Goal: Transaction & Acquisition: Purchase product/service

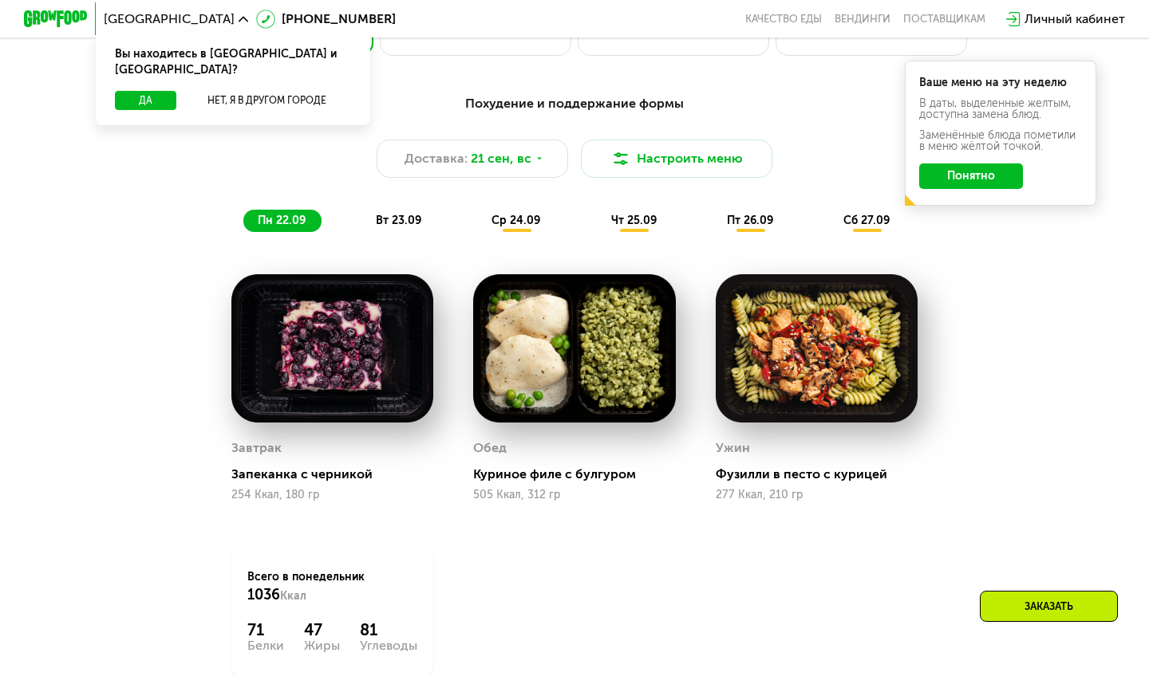
scroll to position [1126, 0]
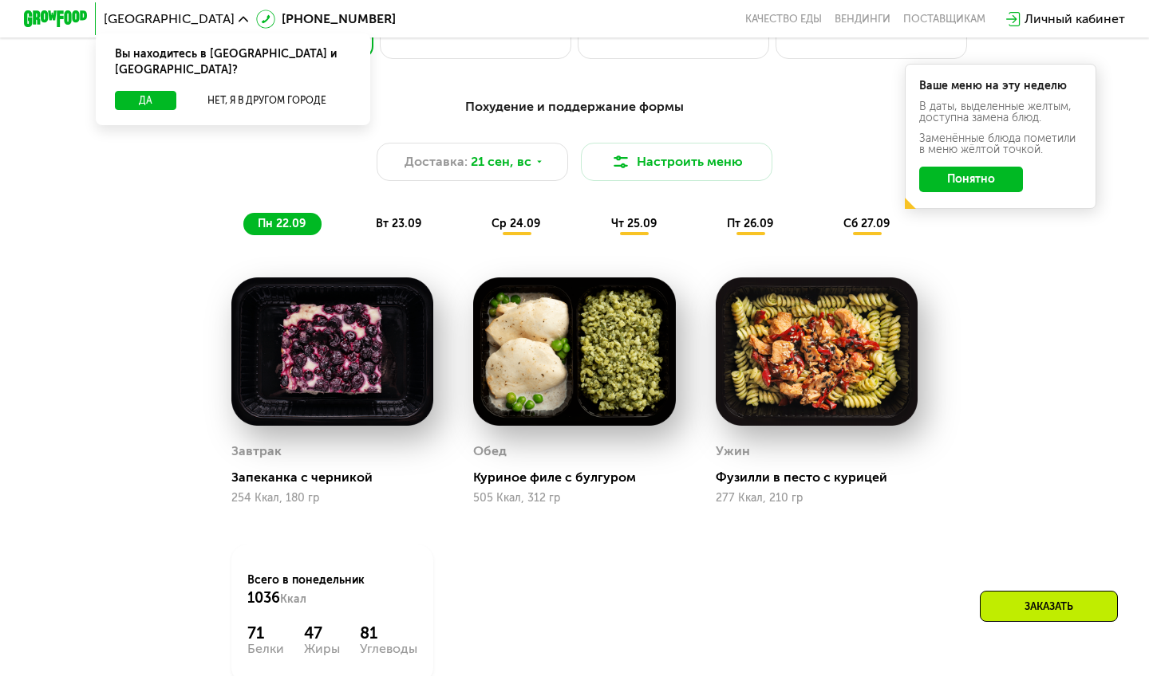
click at [389, 225] on span "вт 23.09" at bounding box center [398, 224] width 45 height 14
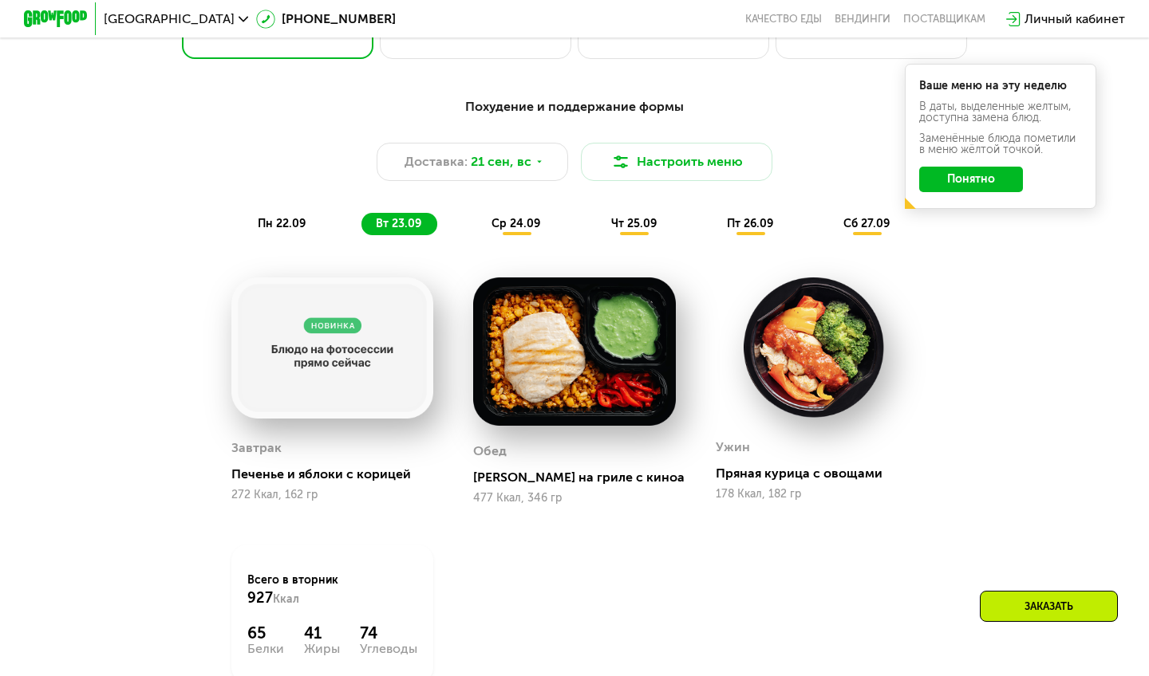
click at [297, 217] on span "пн 22.09" at bounding box center [282, 224] width 48 height 14
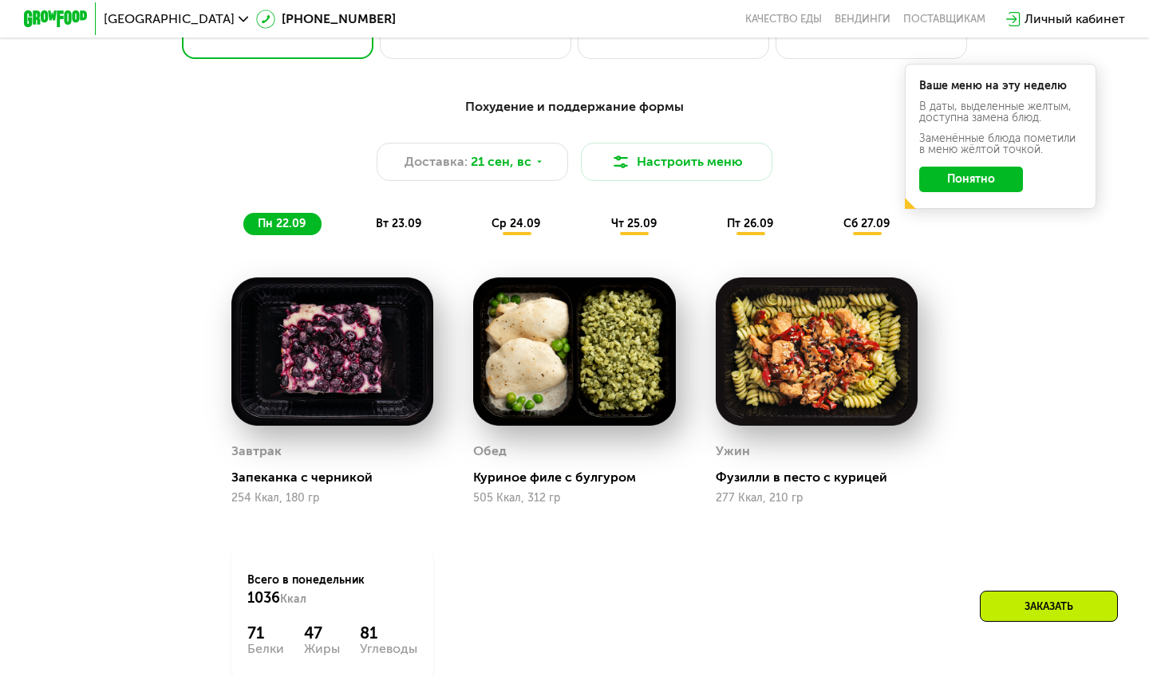
click at [395, 223] on span "вт 23.09" at bounding box center [398, 224] width 45 height 14
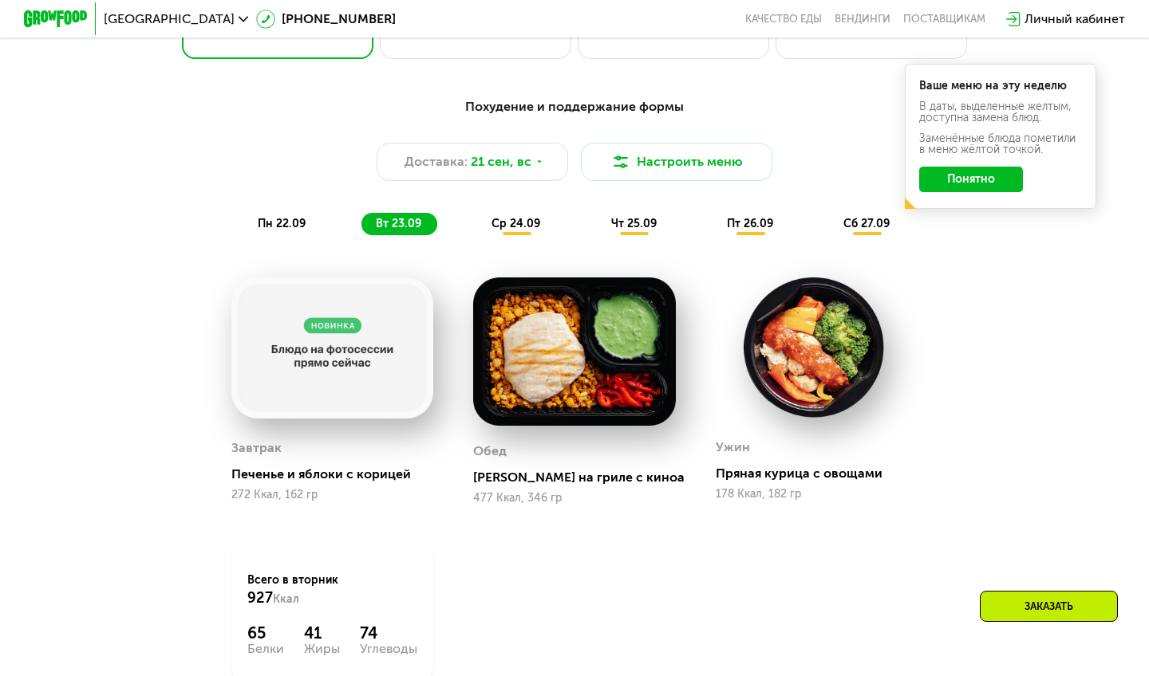
click at [303, 224] on span "пн 22.09" at bounding box center [282, 224] width 48 height 14
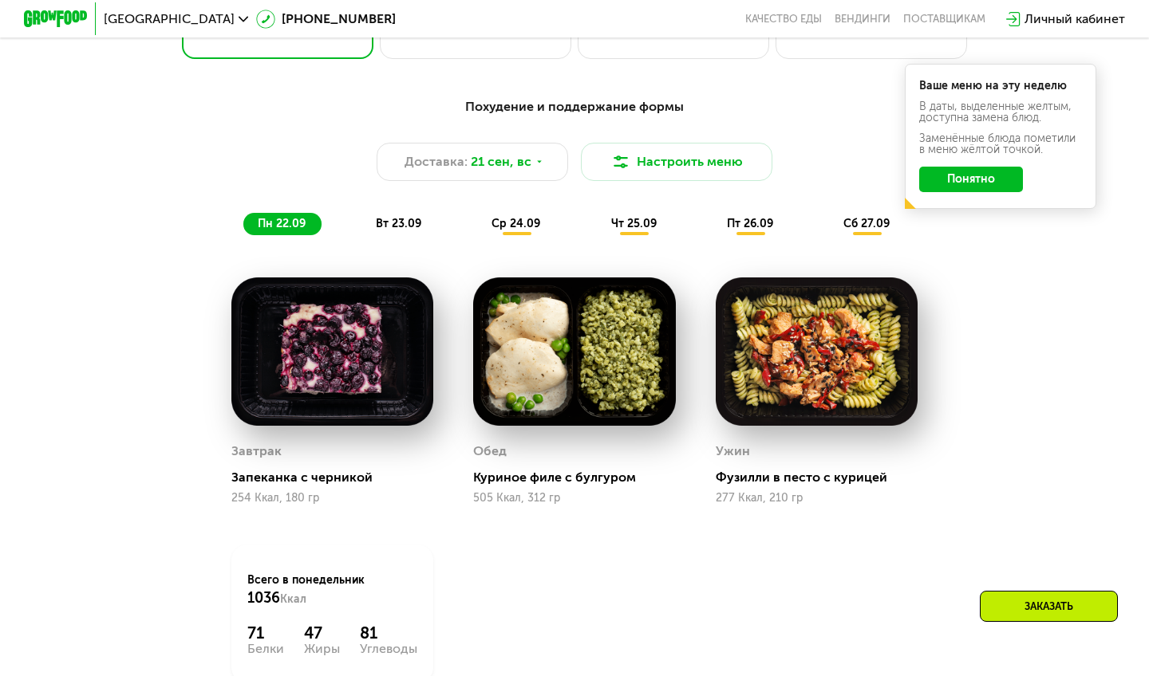
click at [416, 220] on span "вт 23.09" at bounding box center [398, 224] width 45 height 14
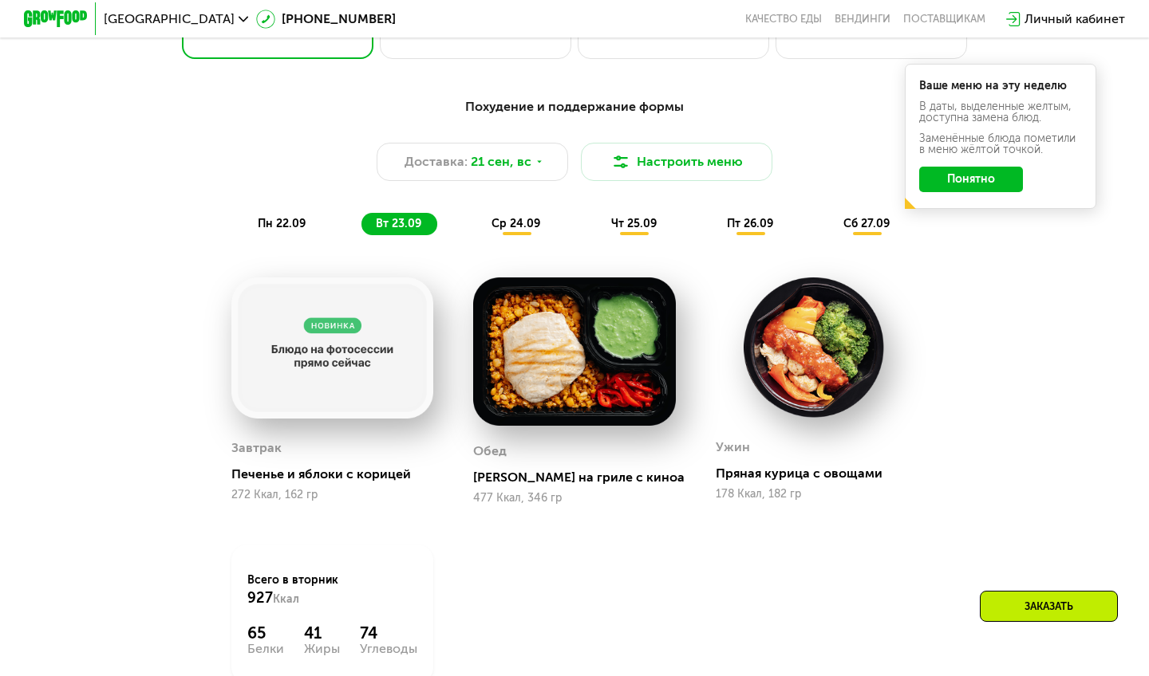
click at [289, 218] on span "пн 22.09" at bounding box center [282, 224] width 48 height 14
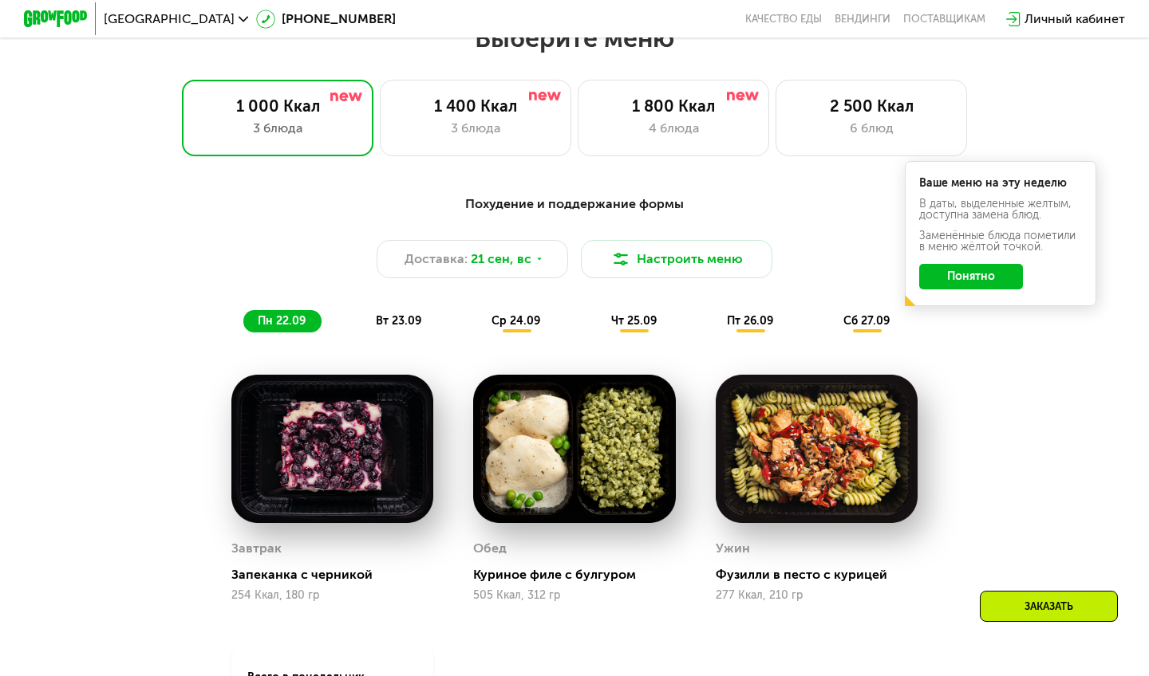
scroll to position [1032, 0]
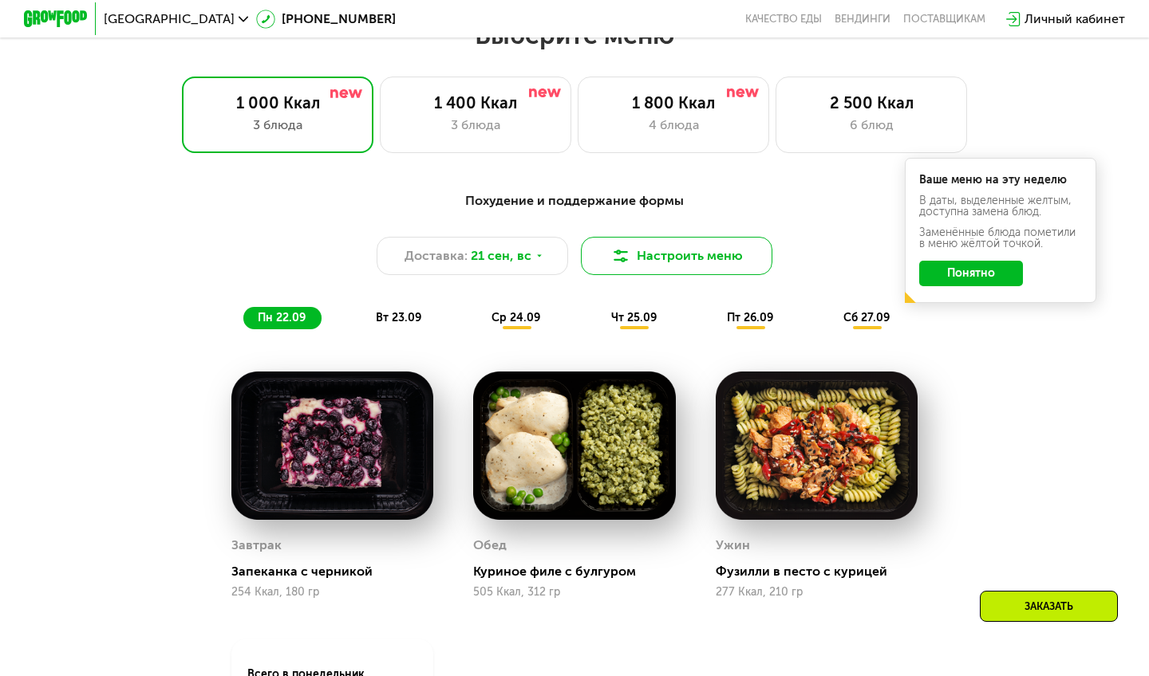
click at [672, 254] on button "Настроить меню" at bounding box center [676, 256] width 191 height 38
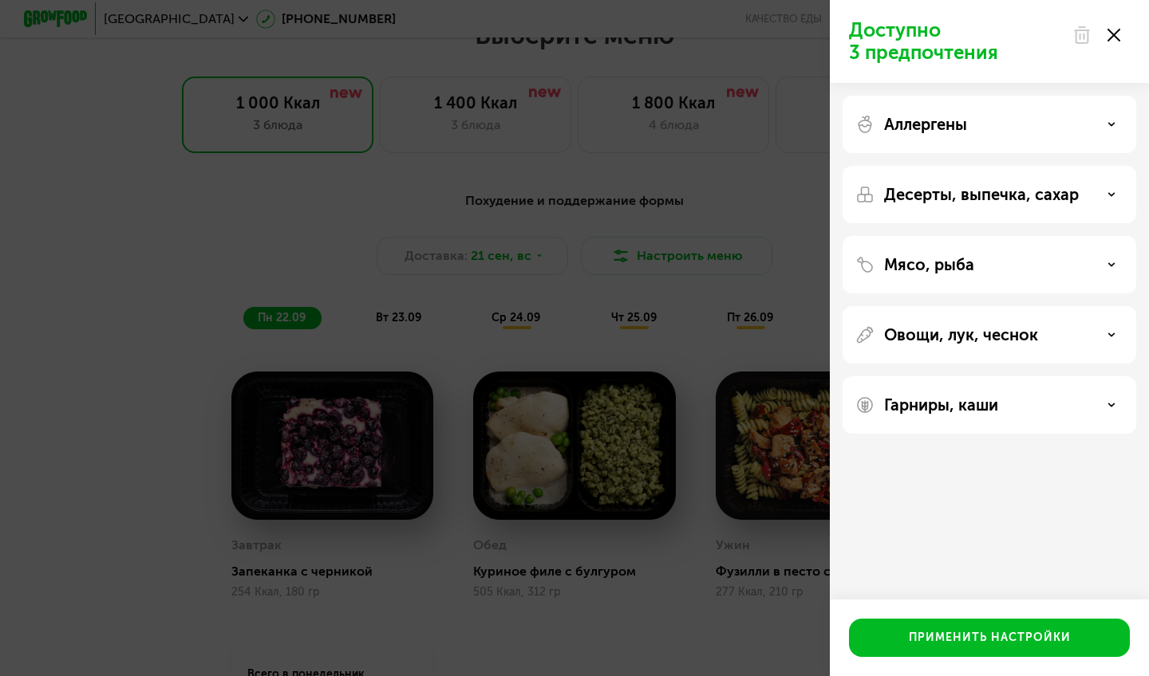
click at [662, 207] on div "Доступно 3 предпочтения Аллергены Десерты, выпечка, сахар Мясо, рыба Овощи, лук…" at bounding box center [574, 338] width 1149 height 676
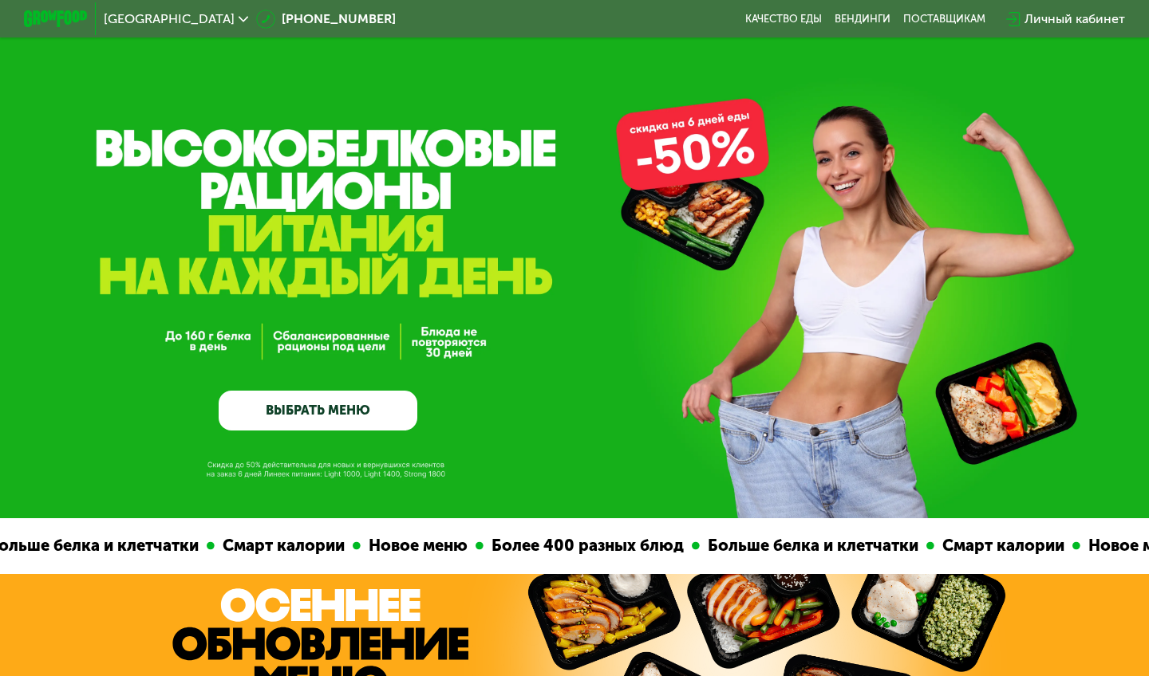
scroll to position [0, 0]
click at [346, 408] on link "ВЫБРАТЬ МЕНЮ" at bounding box center [318, 411] width 199 height 40
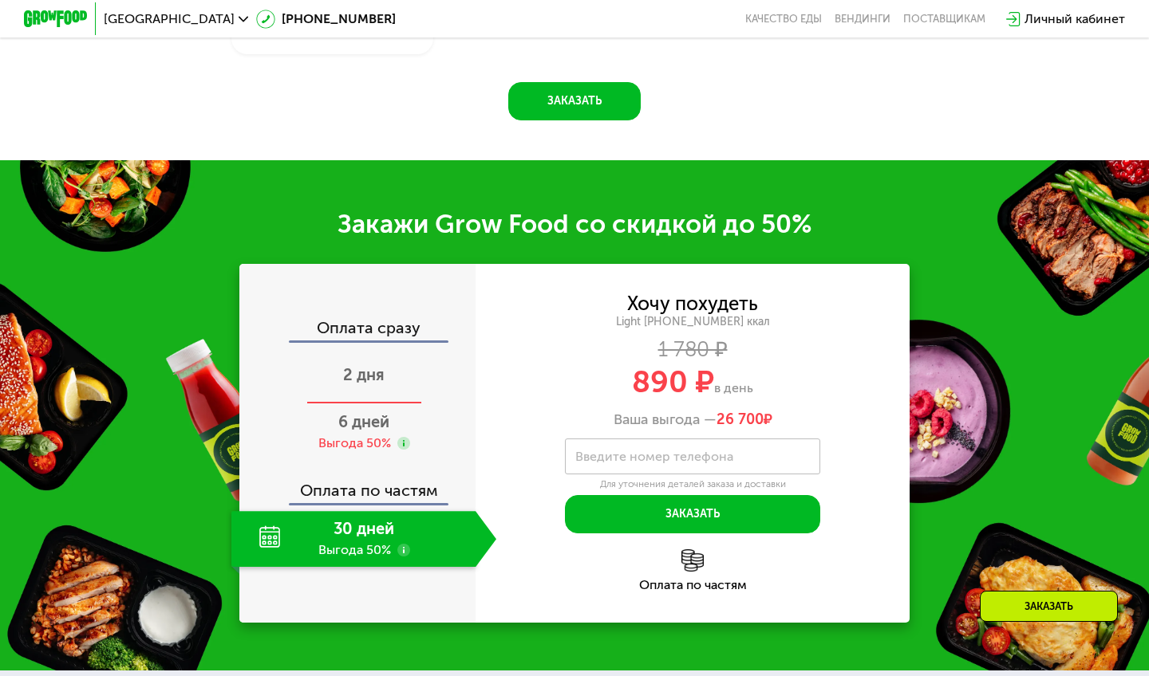
scroll to position [1762, 0]
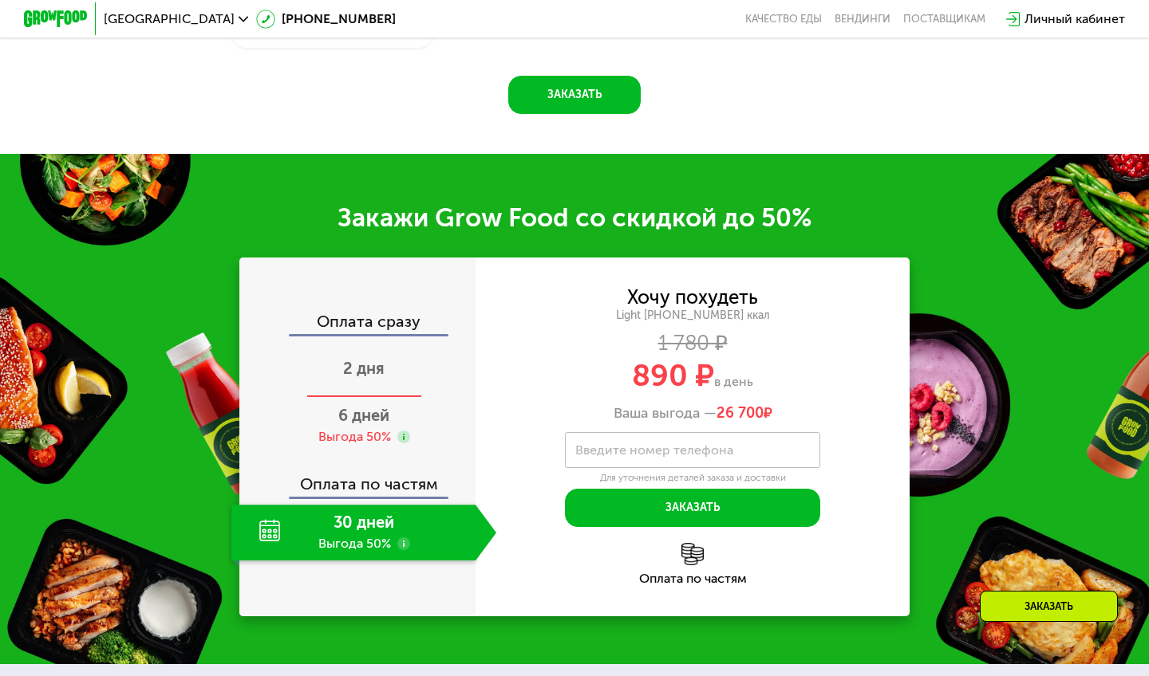
click at [383, 366] on span "2 дня" at bounding box center [363, 368] width 41 height 19
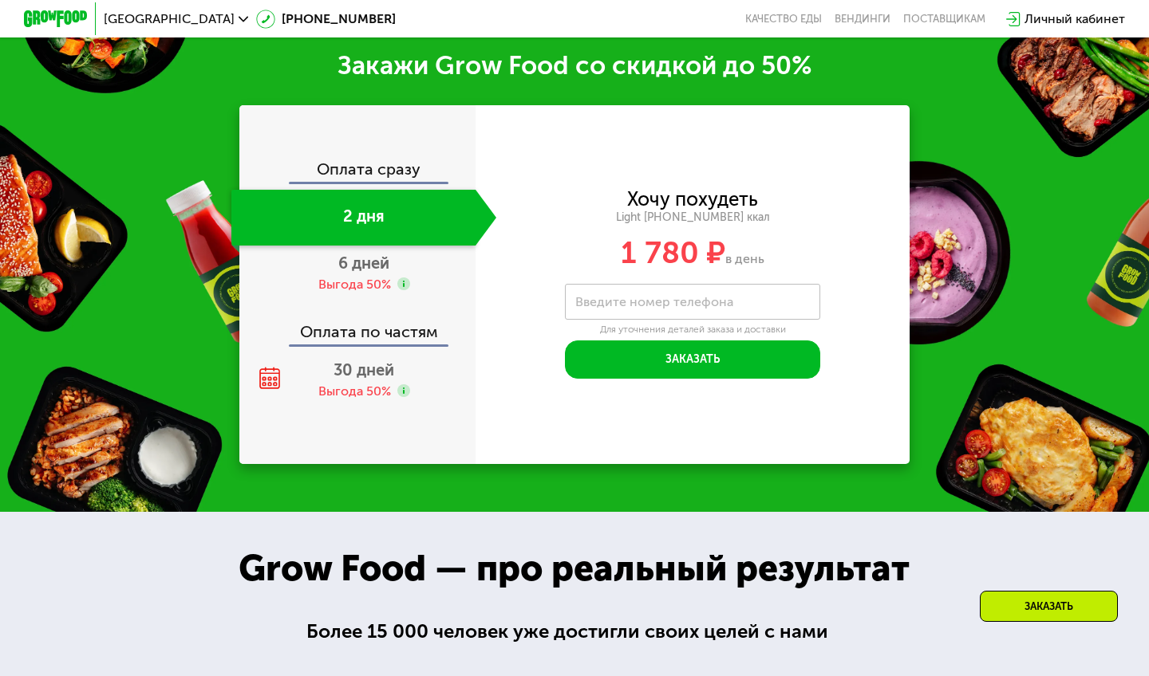
scroll to position [1779, 0]
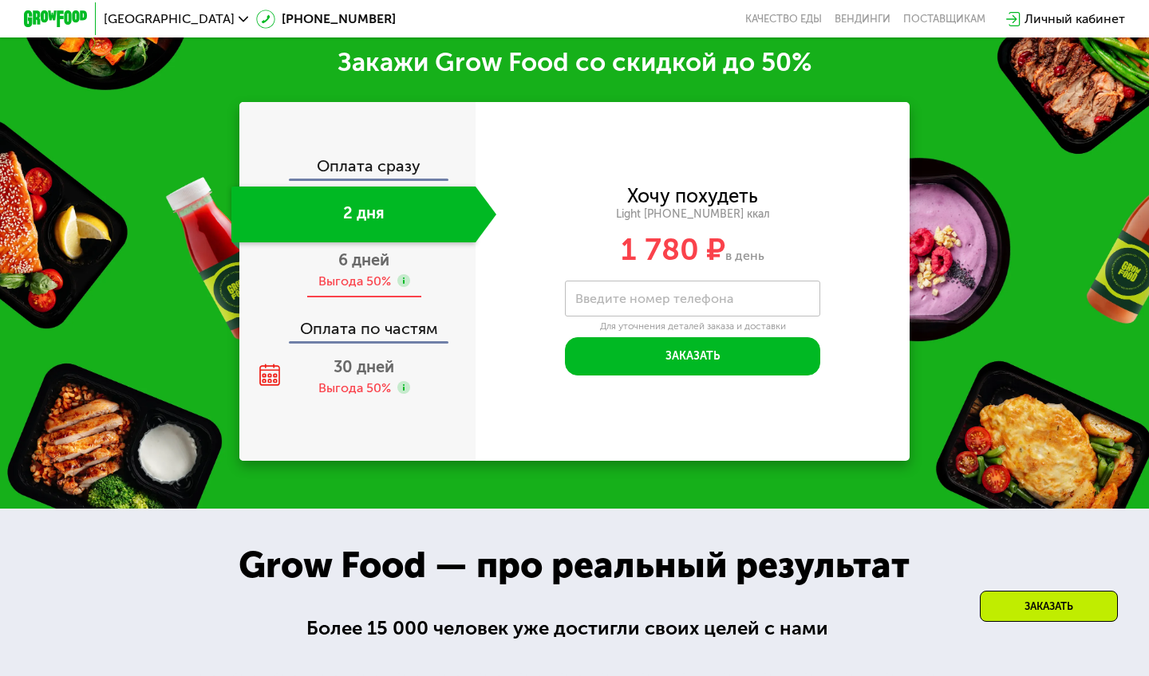
click at [364, 290] on div "Выгода 50%" at bounding box center [354, 282] width 73 height 18
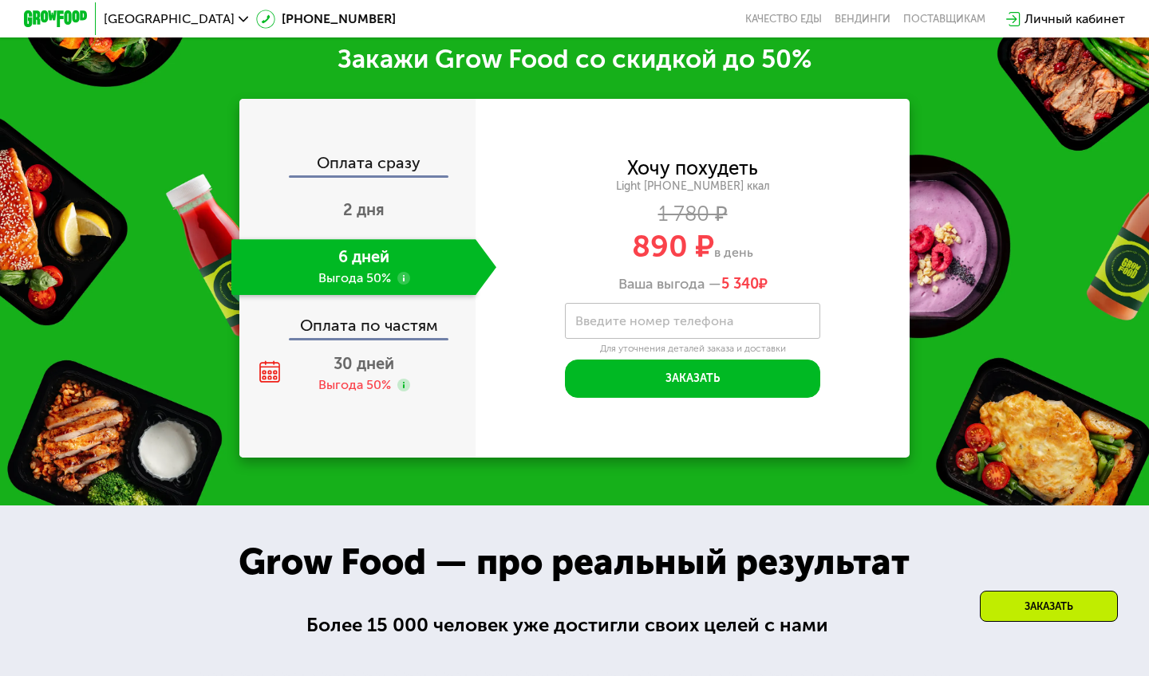
scroll to position [1921, 0]
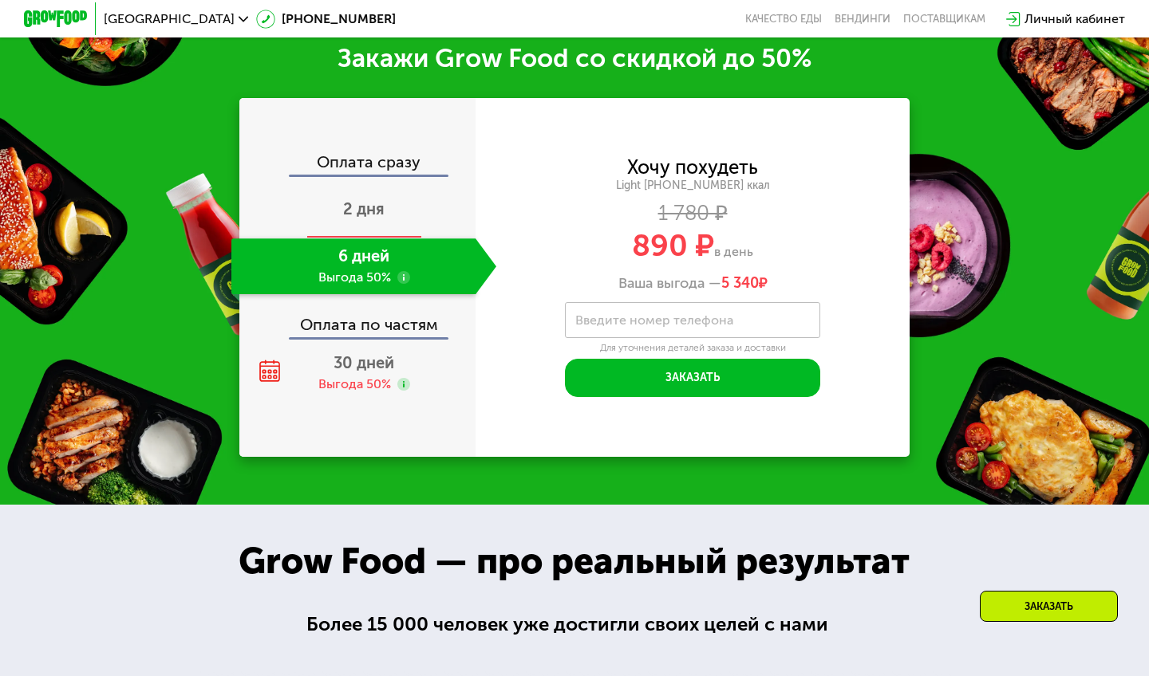
click at [362, 216] on span "2 дня" at bounding box center [363, 208] width 41 height 19
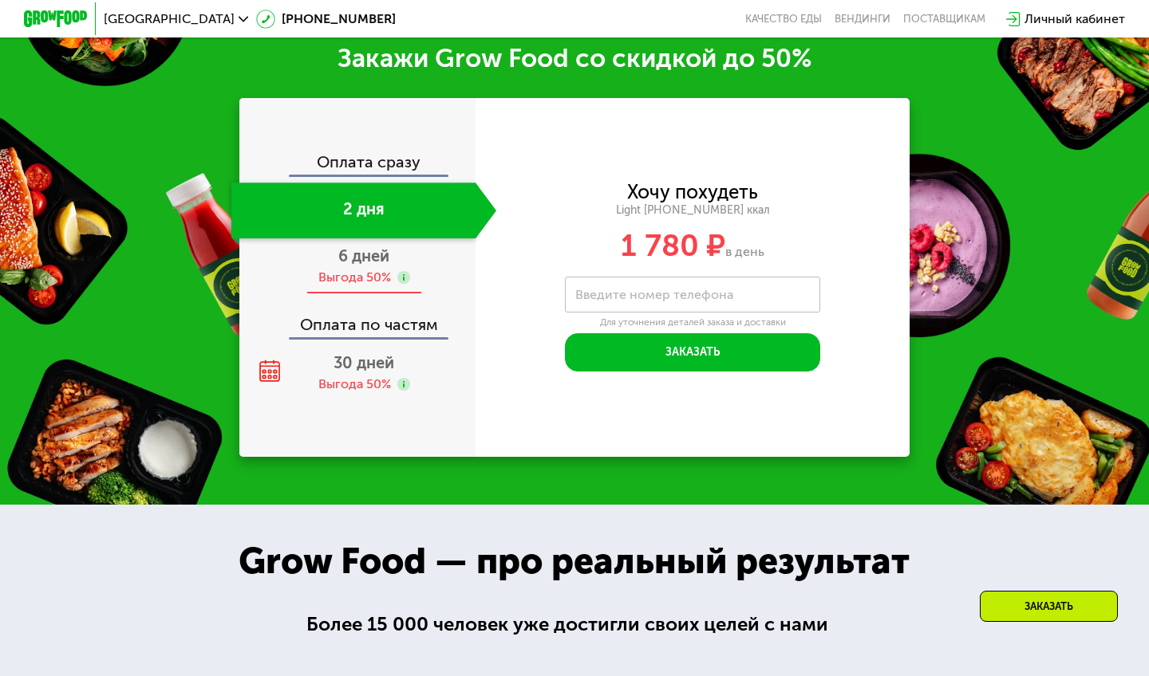
click at [360, 269] on div "Выгода 50%" at bounding box center [354, 278] width 73 height 18
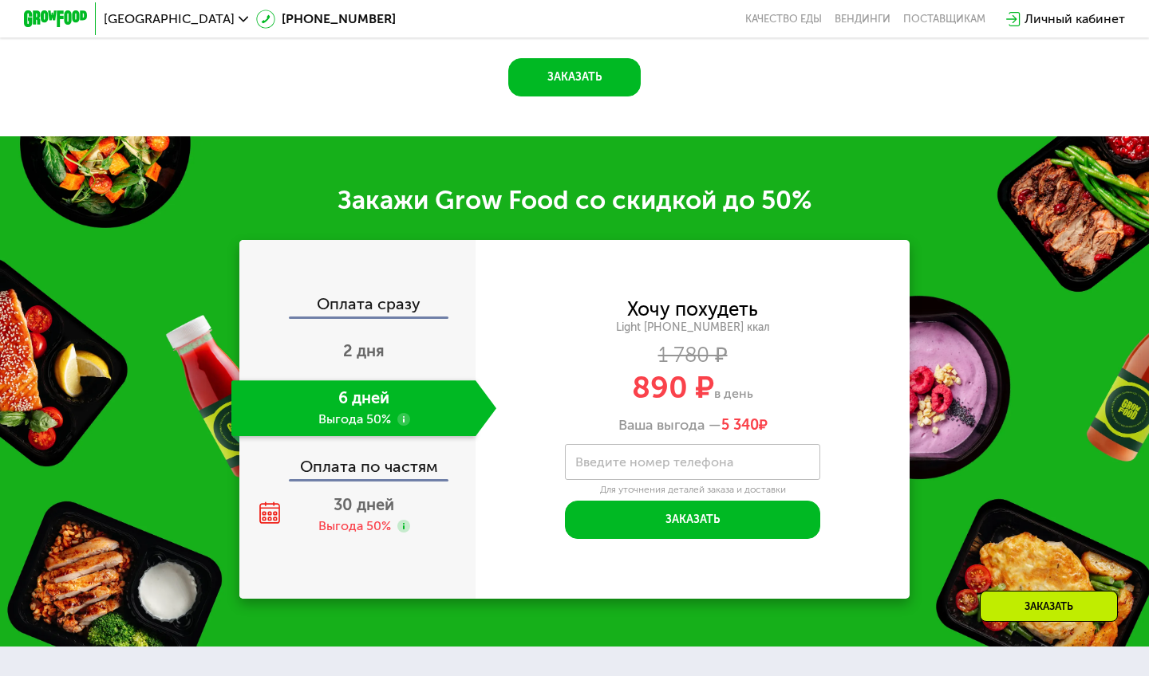
scroll to position [1669, 0]
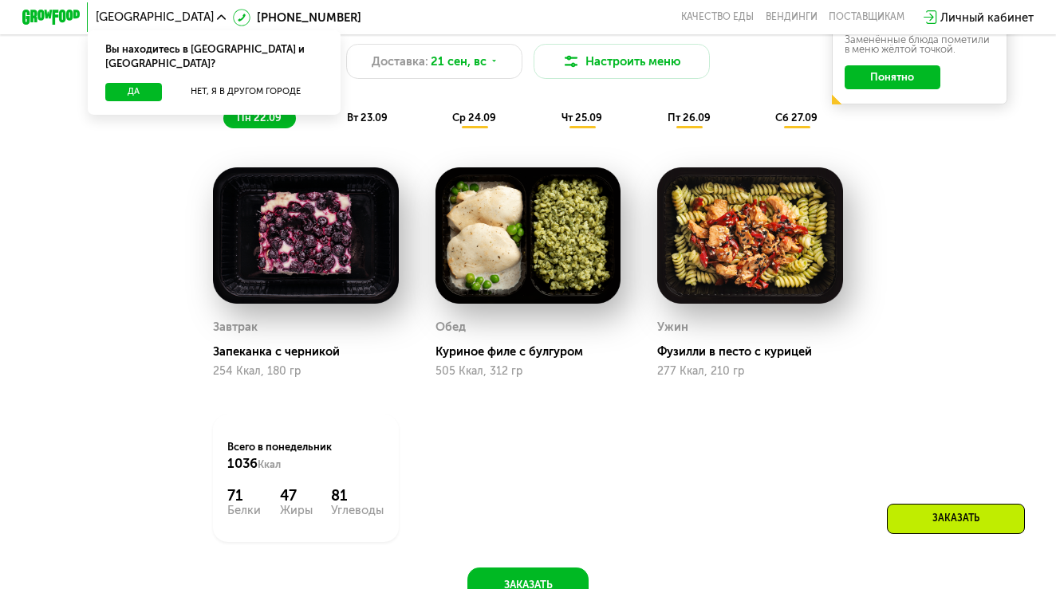
scroll to position [1054, 0]
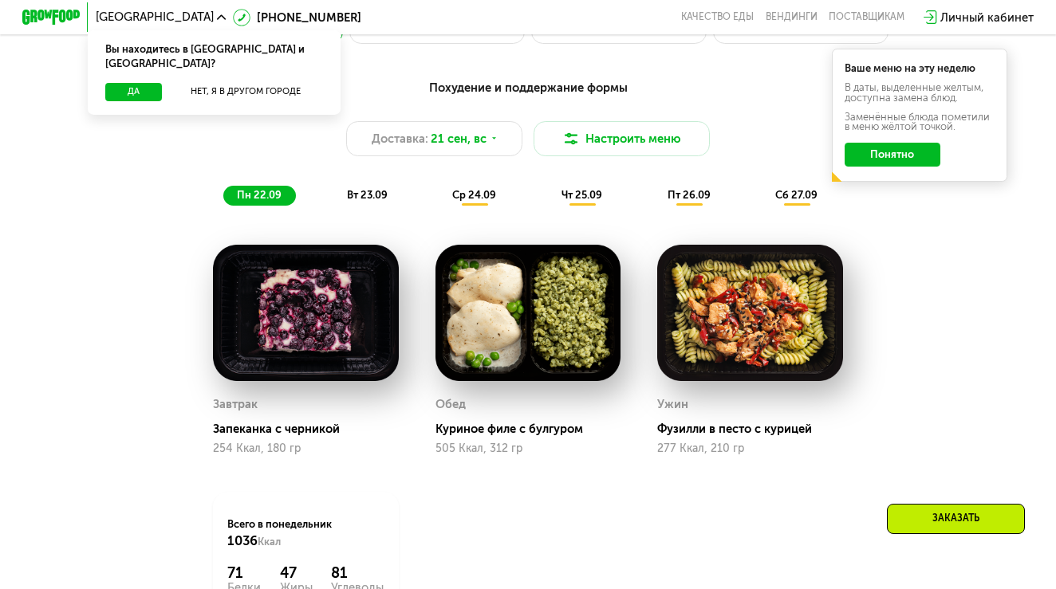
click at [372, 197] on span "вт 23.09" at bounding box center [367, 195] width 41 height 12
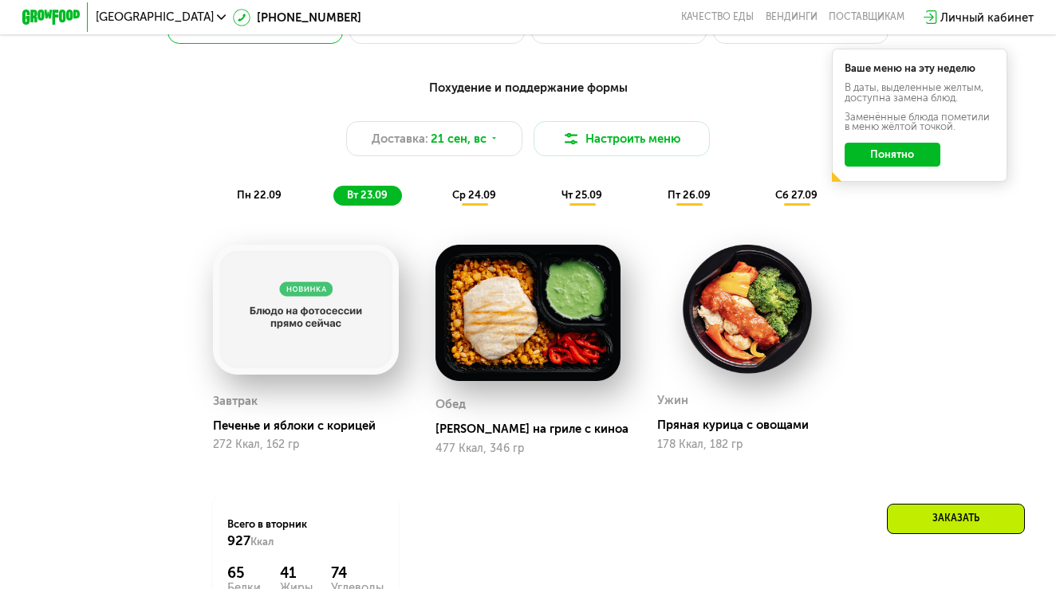
click at [262, 191] on span "пн 22.09" at bounding box center [259, 195] width 45 height 12
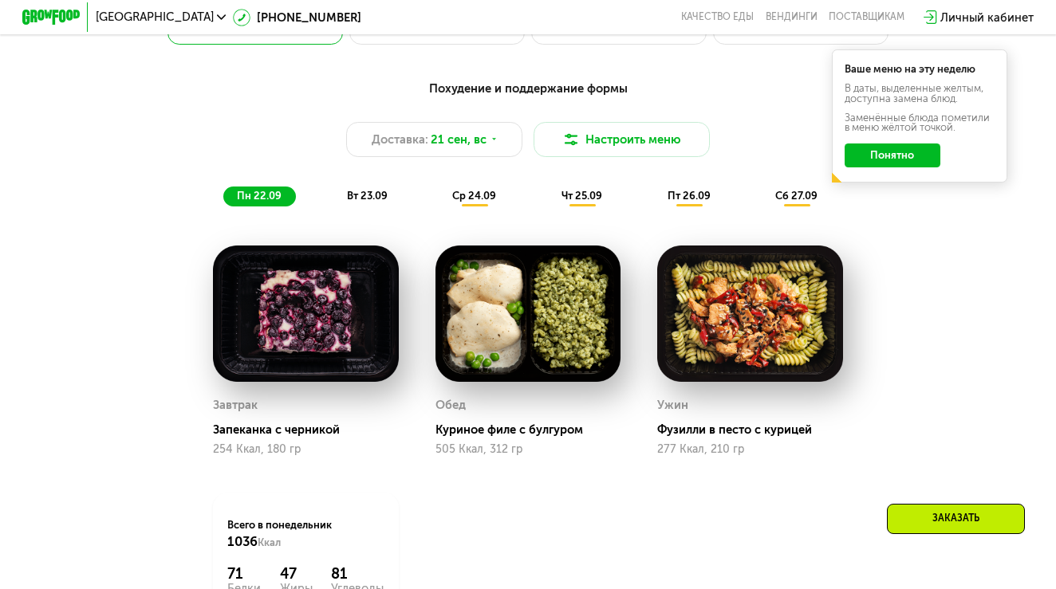
scroll to position [1059, 0]
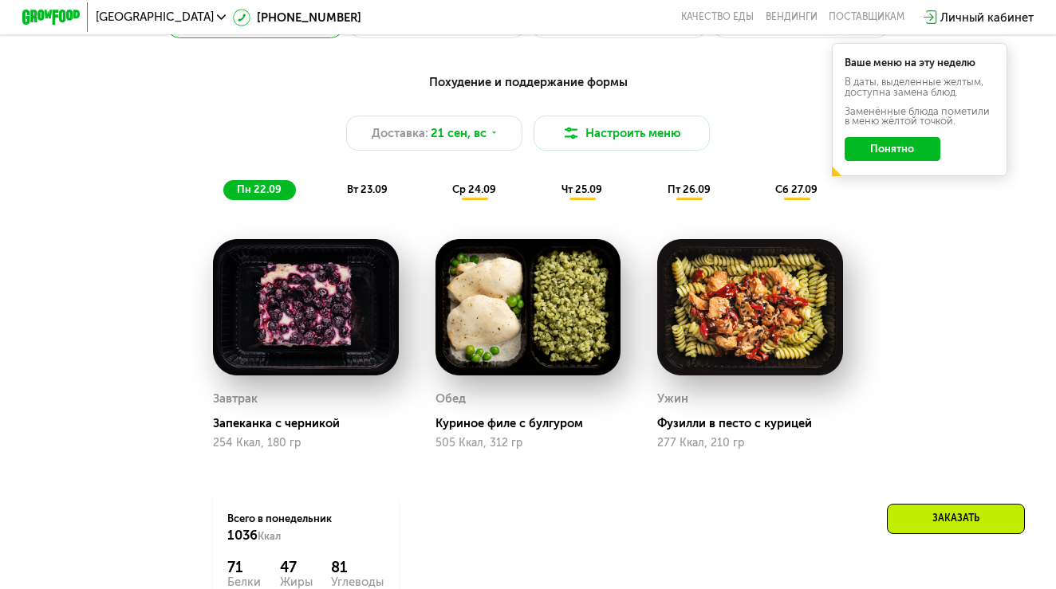
click at [472, 187] on span "ср 24.09" at bounding box center [474, 189] width 44 height 12
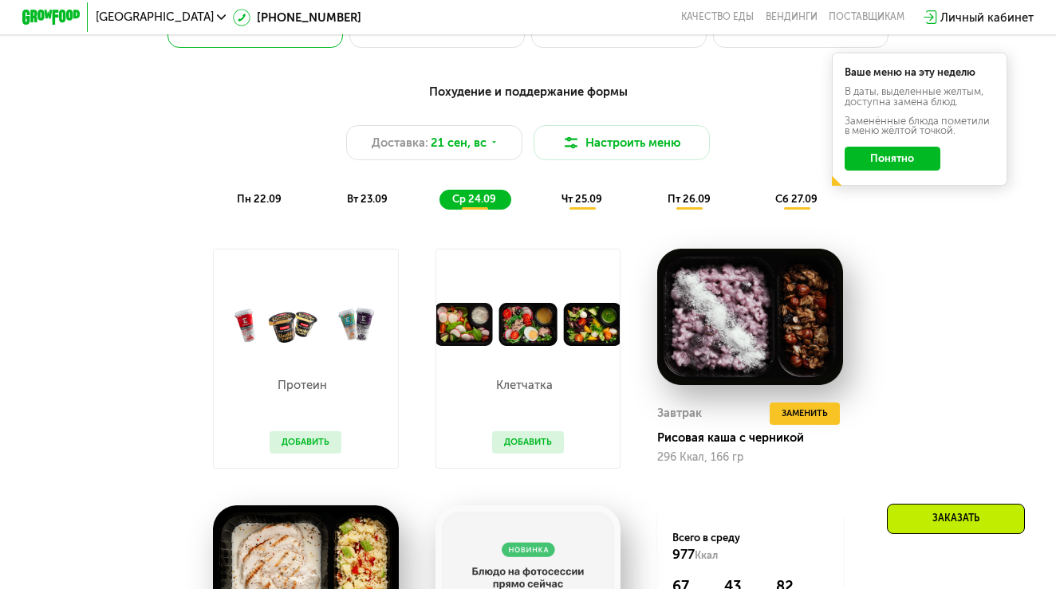
scroll to position [1017, 0]
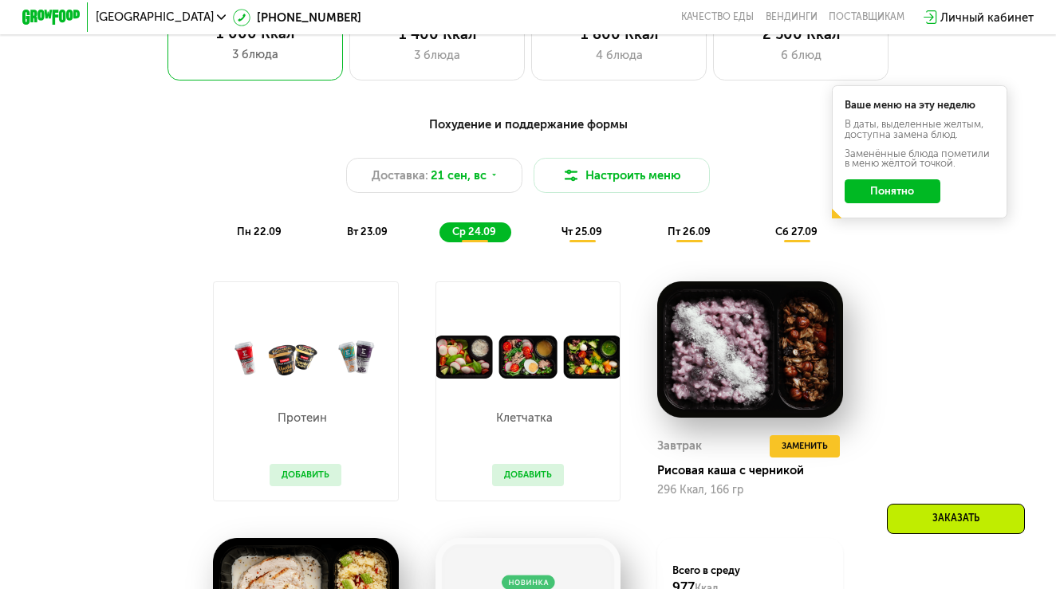
click at [587, 231] on span "чт 25.09" at bounding box center [581, 232] width 41 height 12
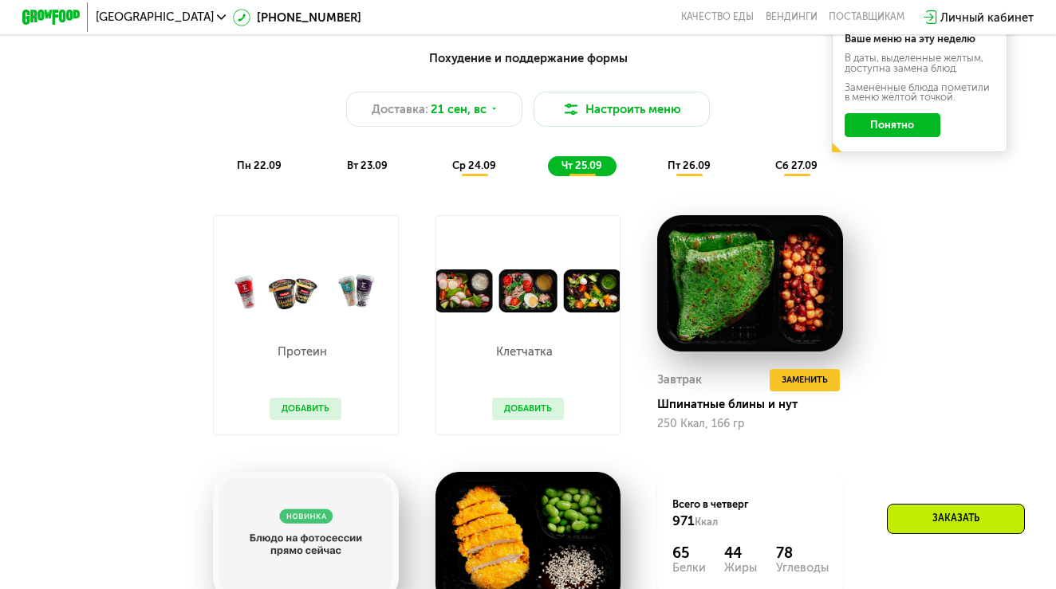
scroll to position [1074, 0]
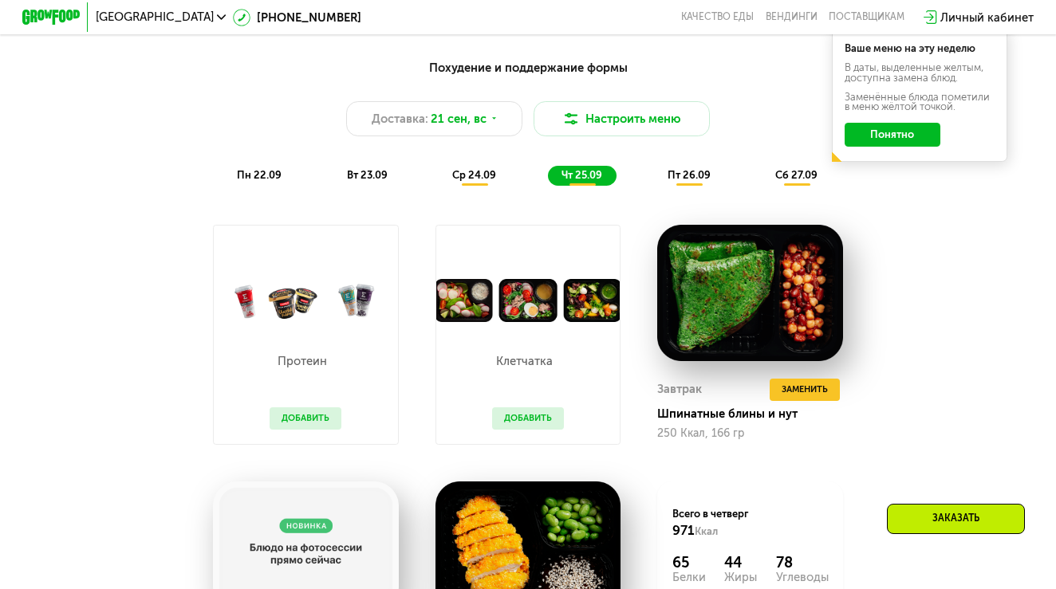
click at [681, 162] on div "Похудение и поддержание формы Доставка: 21 сен, вс Настроить меню пн 22.09 вт 2…" at bounding box center [528, 122] width 869 height 127
click at [685, 176] on span "пт 26.09" at bounding box center [689, 175] width 43 height 12
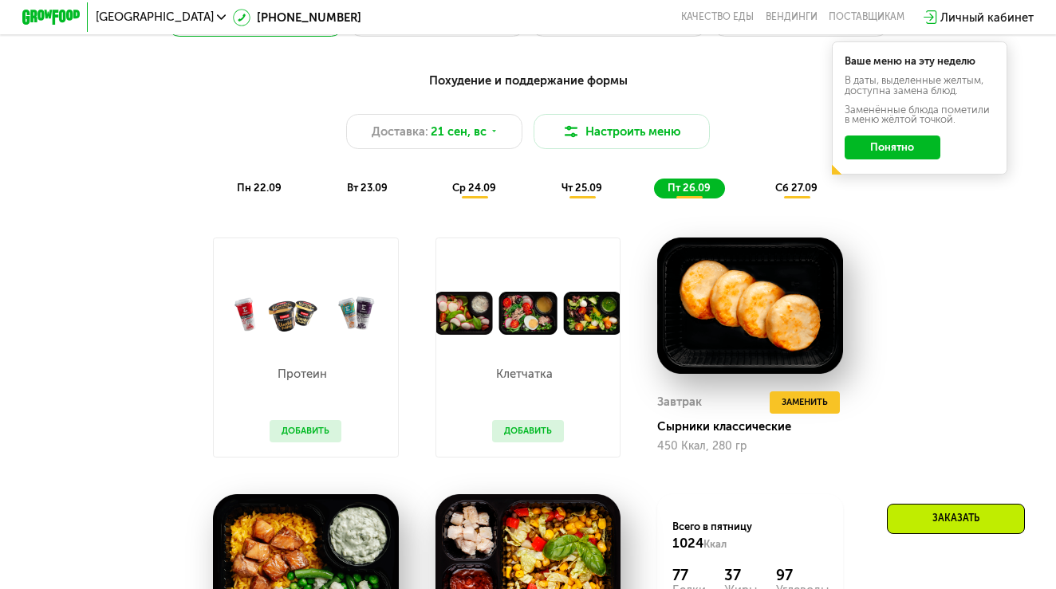
scroll to position [1063, 0]
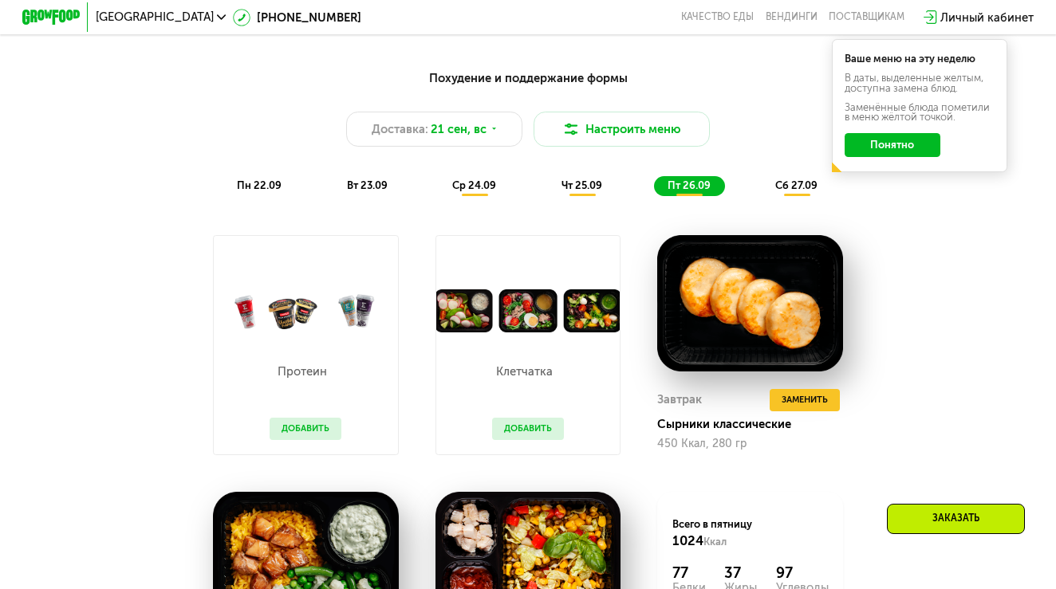
click at [259, 176] on div "пн 22.09" at bounding box center [259, 186] width 73 height 21
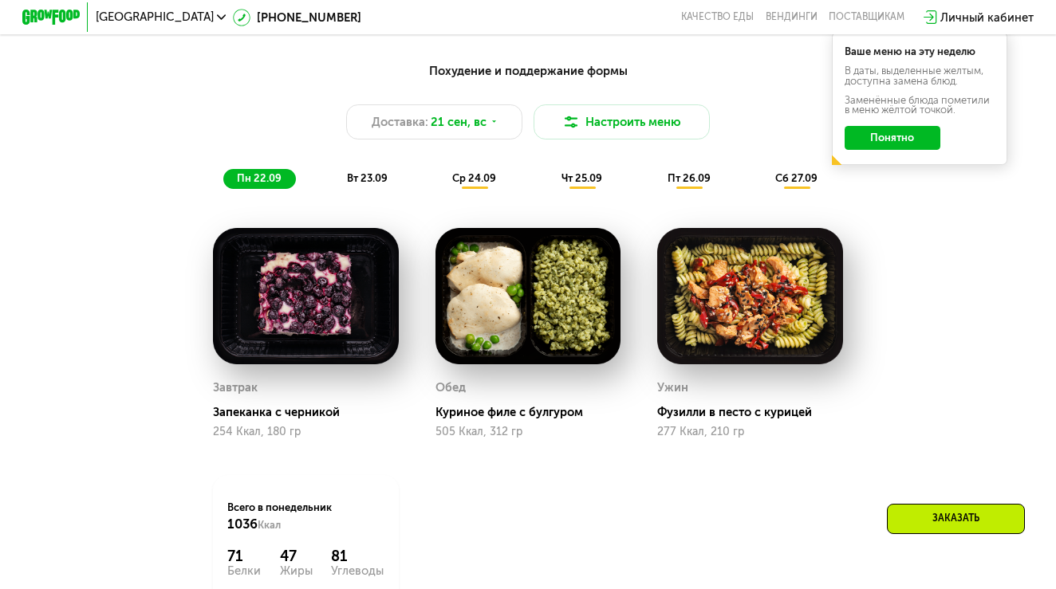
scroll to position [1071, 0]
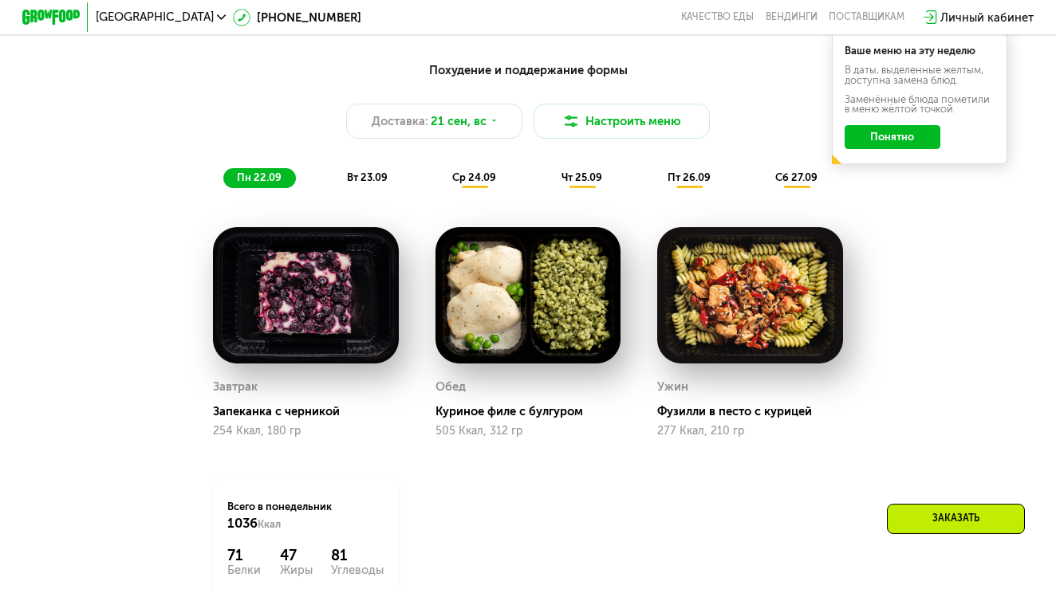
click at [350, 178] on span "вт 23.09" at bounding box center [367, 177] width 41 height 12
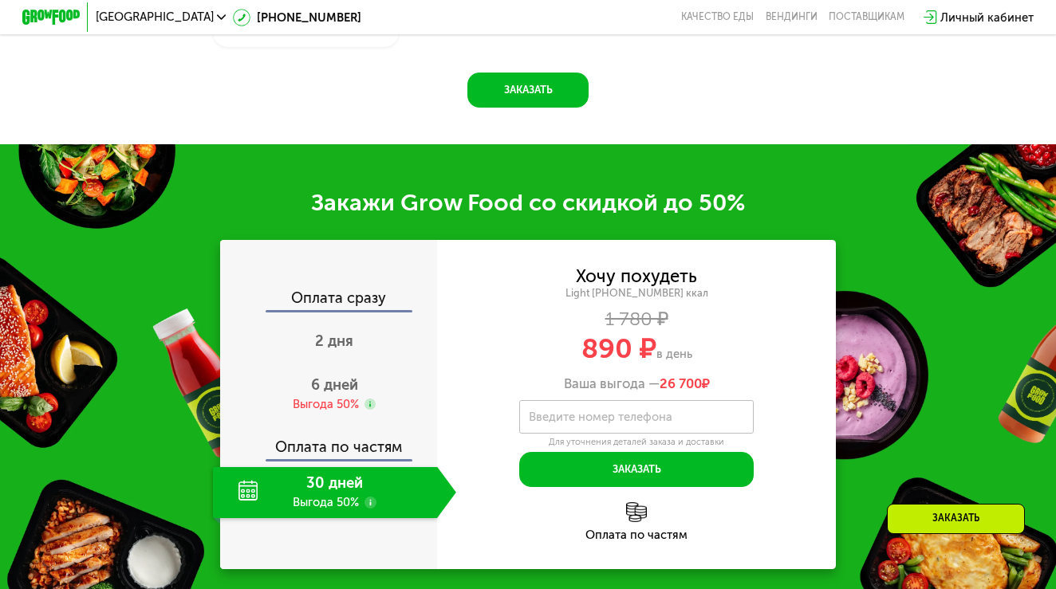
scroll to position [1638, 0]
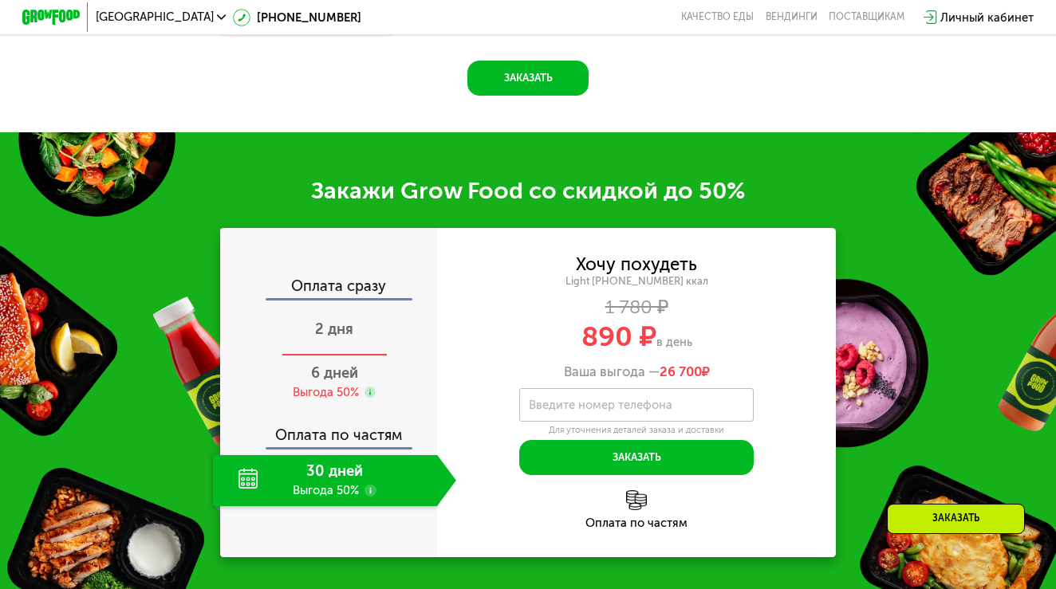
click at [331, 336] on div "2 дня" at bounding box center [334, 330] width 243 height 51
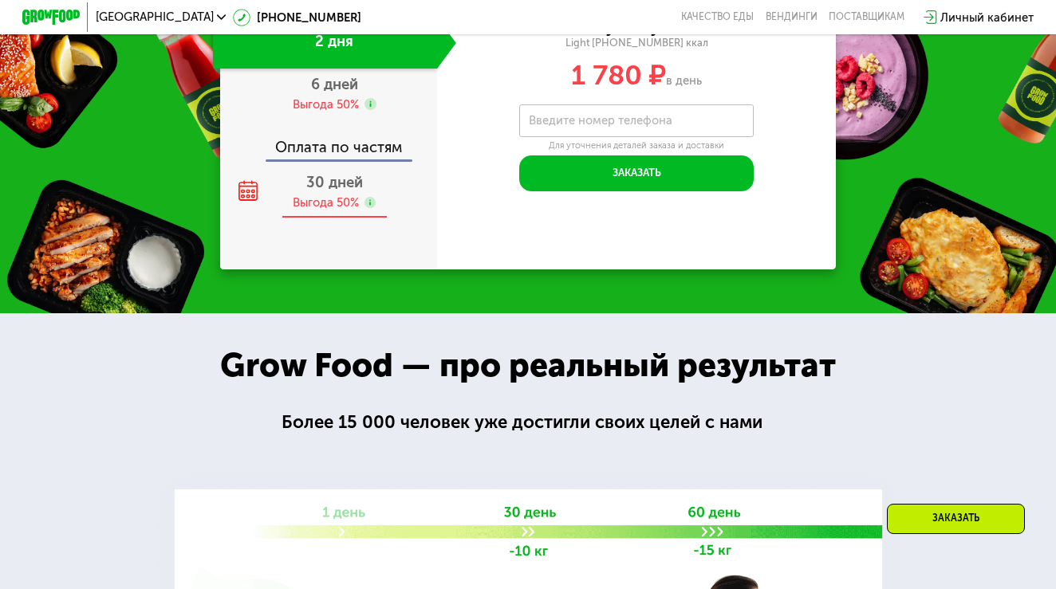
scroll to position [1794, 0]
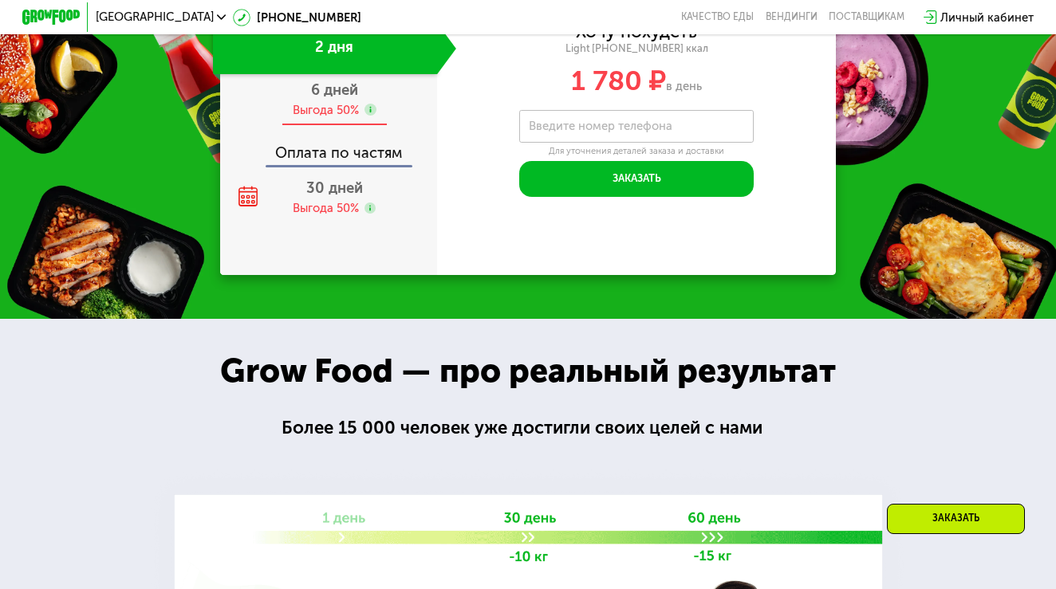
click at [331, 118] on div "Выгода 50%" at bounding box center [326, 110] width 66 height 16
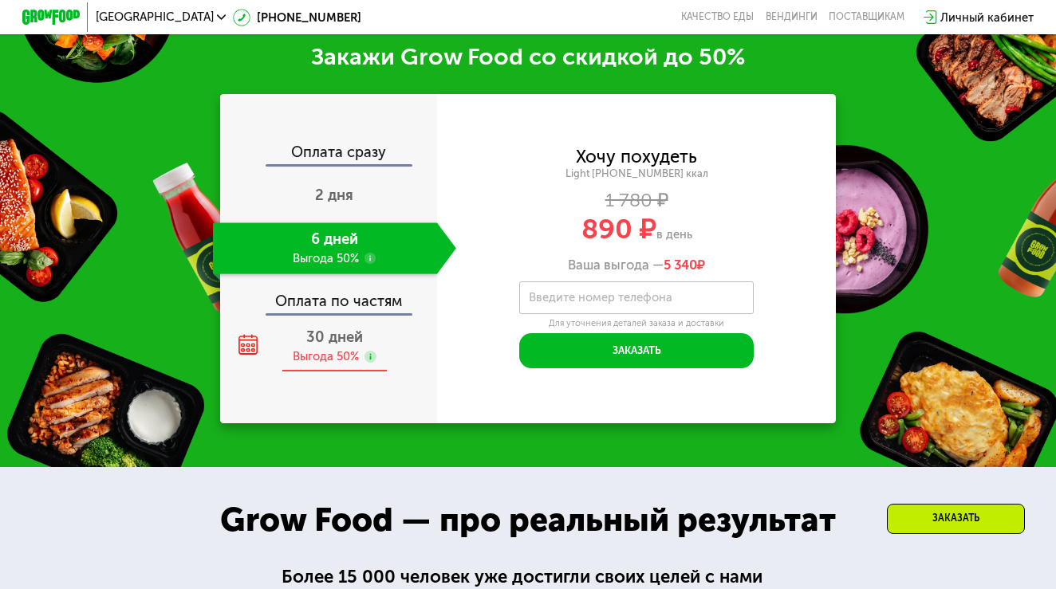
scroll to position [1739, 0]
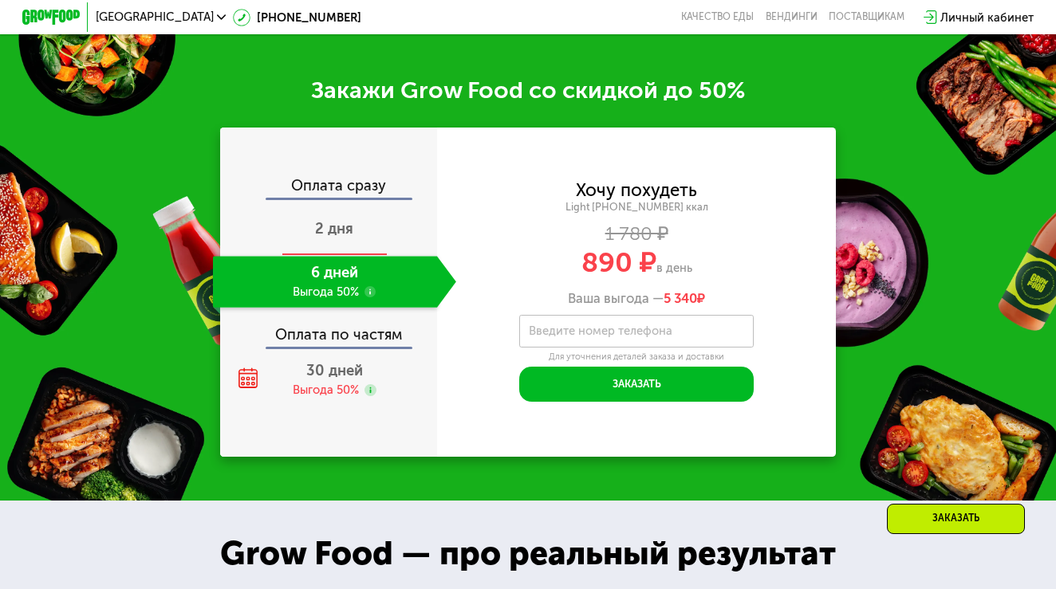
click at [329, 225] on span "2 дня" at bounding box center [334, 229] width 38 height 18
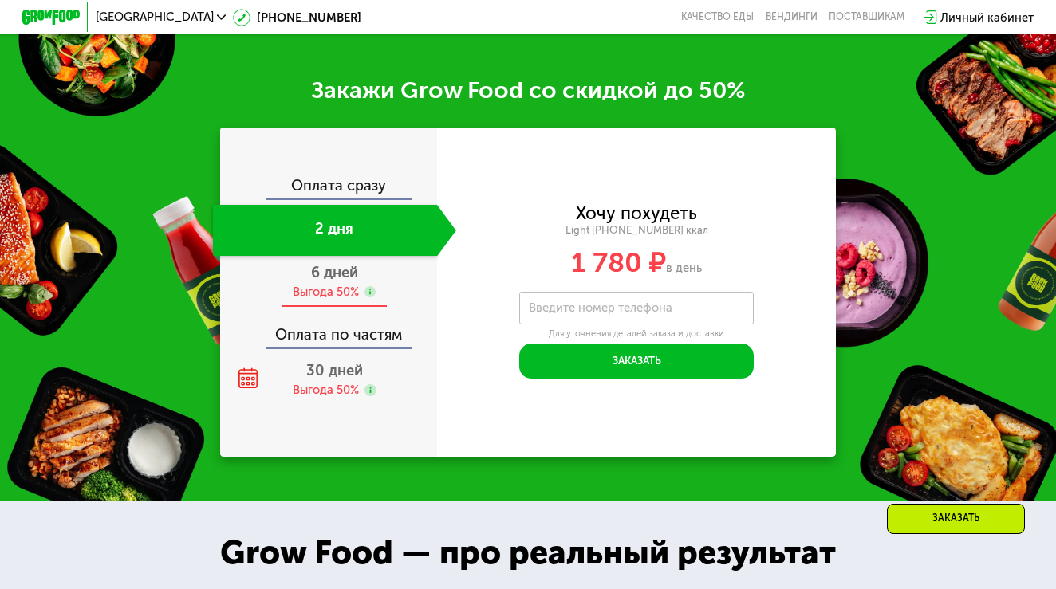
click at [332, 278] on div "6 дней Выгода 50%" at bounding box center [334, 281] width 243 height 51
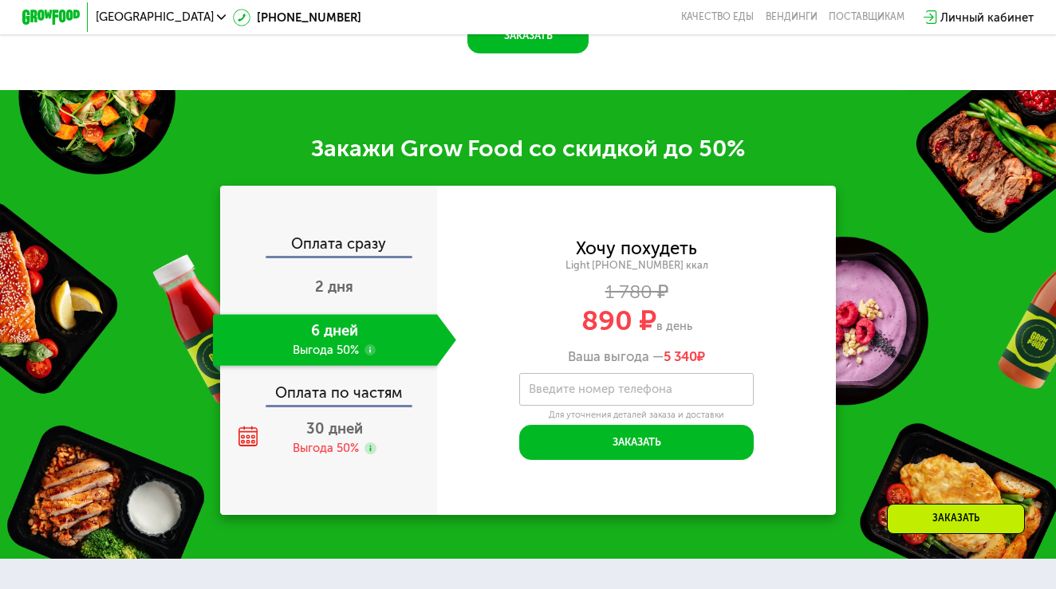
scroll to position [1682, 0]
